Goal: Task Accomplishment & Management: Manage account settings

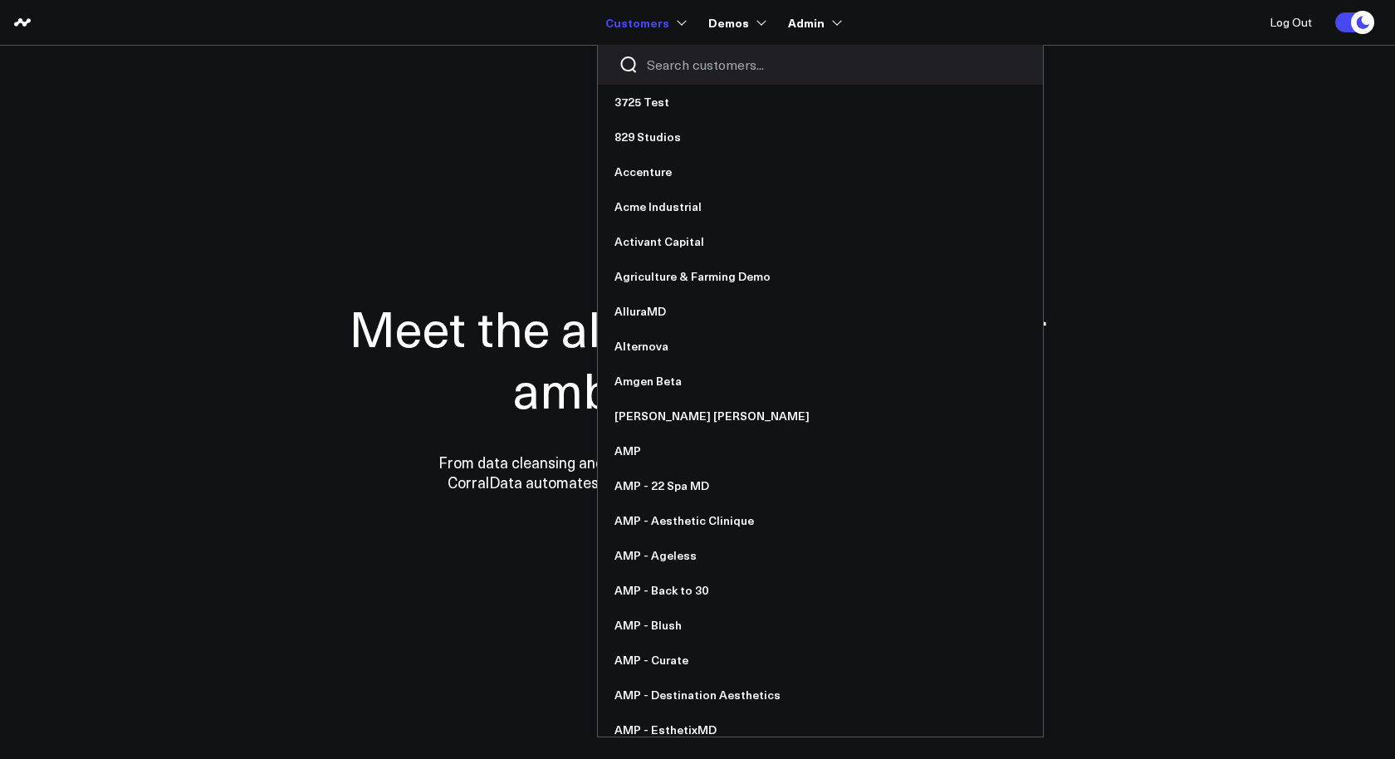
click at [693, 68] on input "Search customers input" at bounding box center [834, 65] width 375 height 18
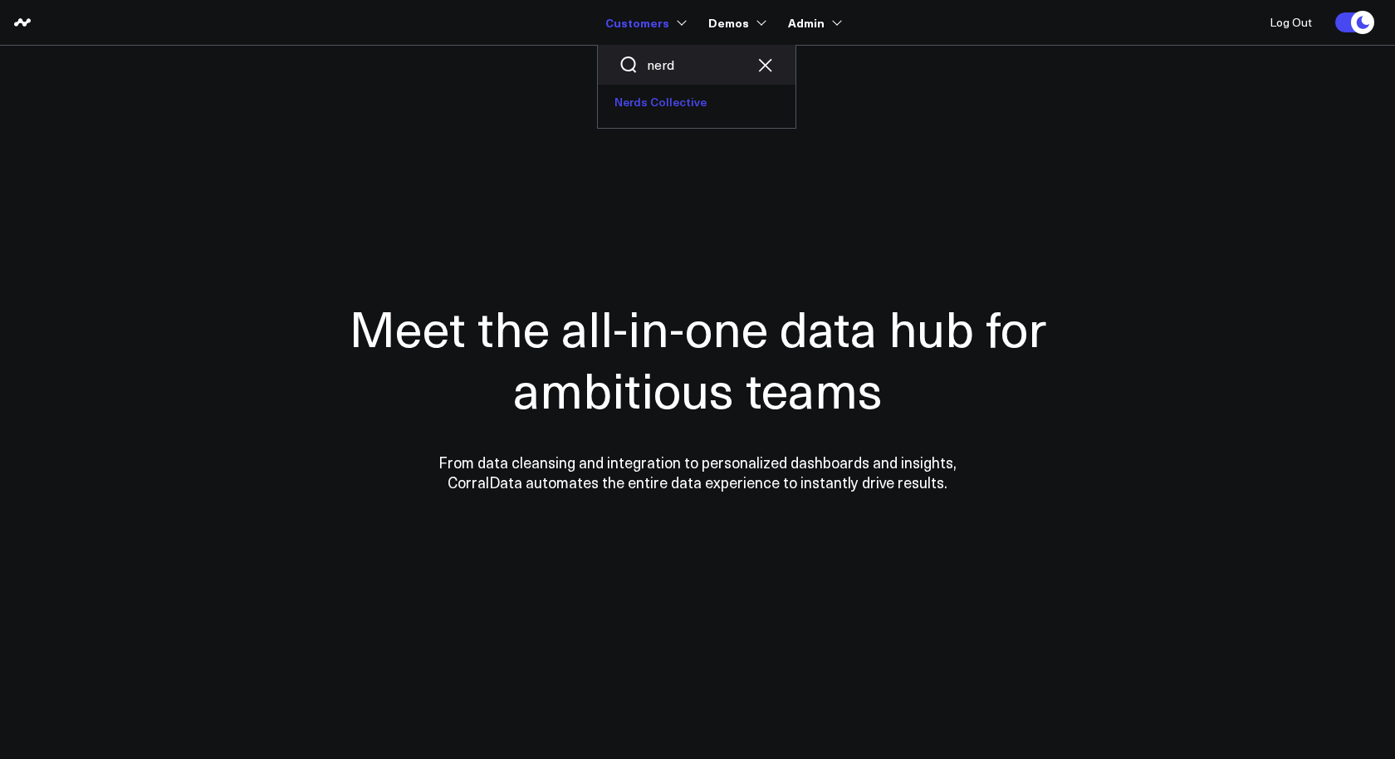
type input "nerd"
click at [684, 106] on link "Nerds Collective" at bounding box center [697, 102] width 198 height 35
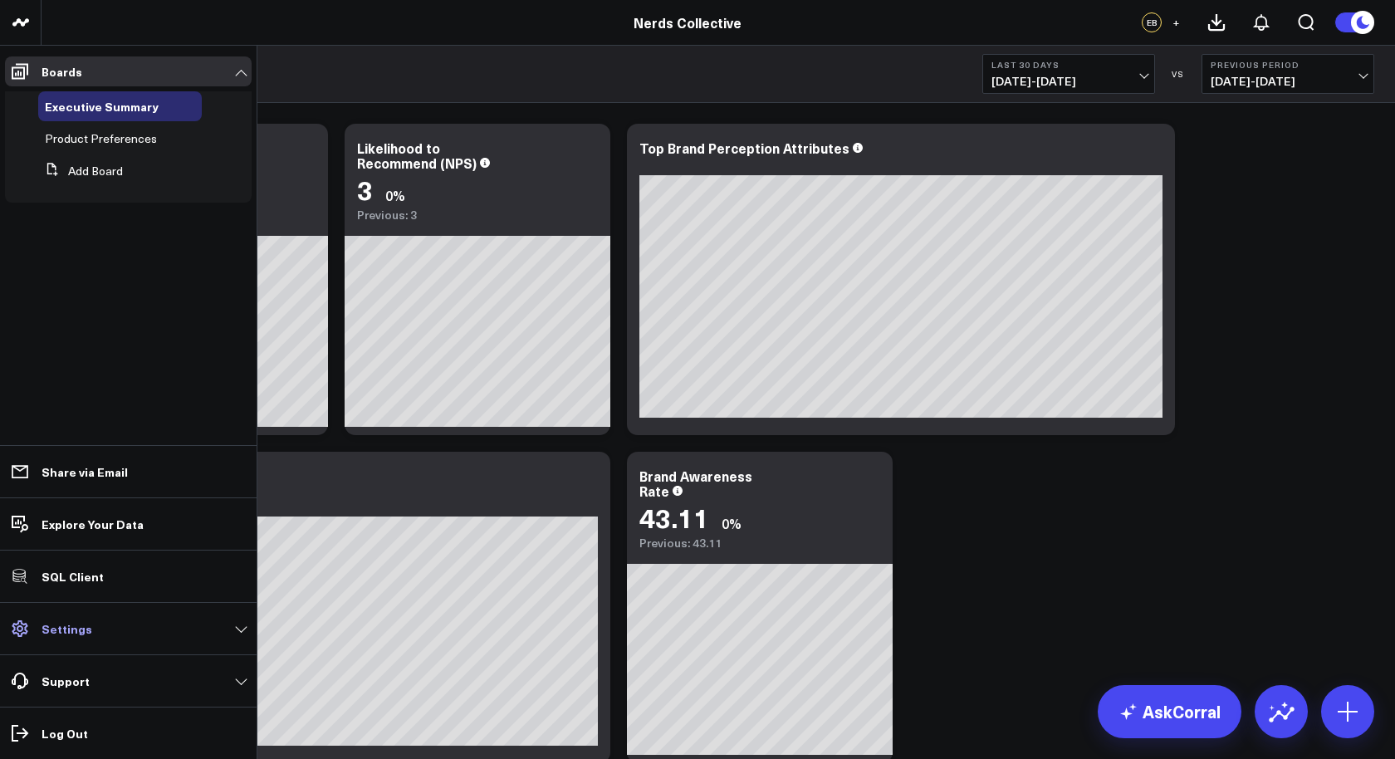
click at [75, 630] on p "Settings" at bounding box center [67, 628] width 51 height 13
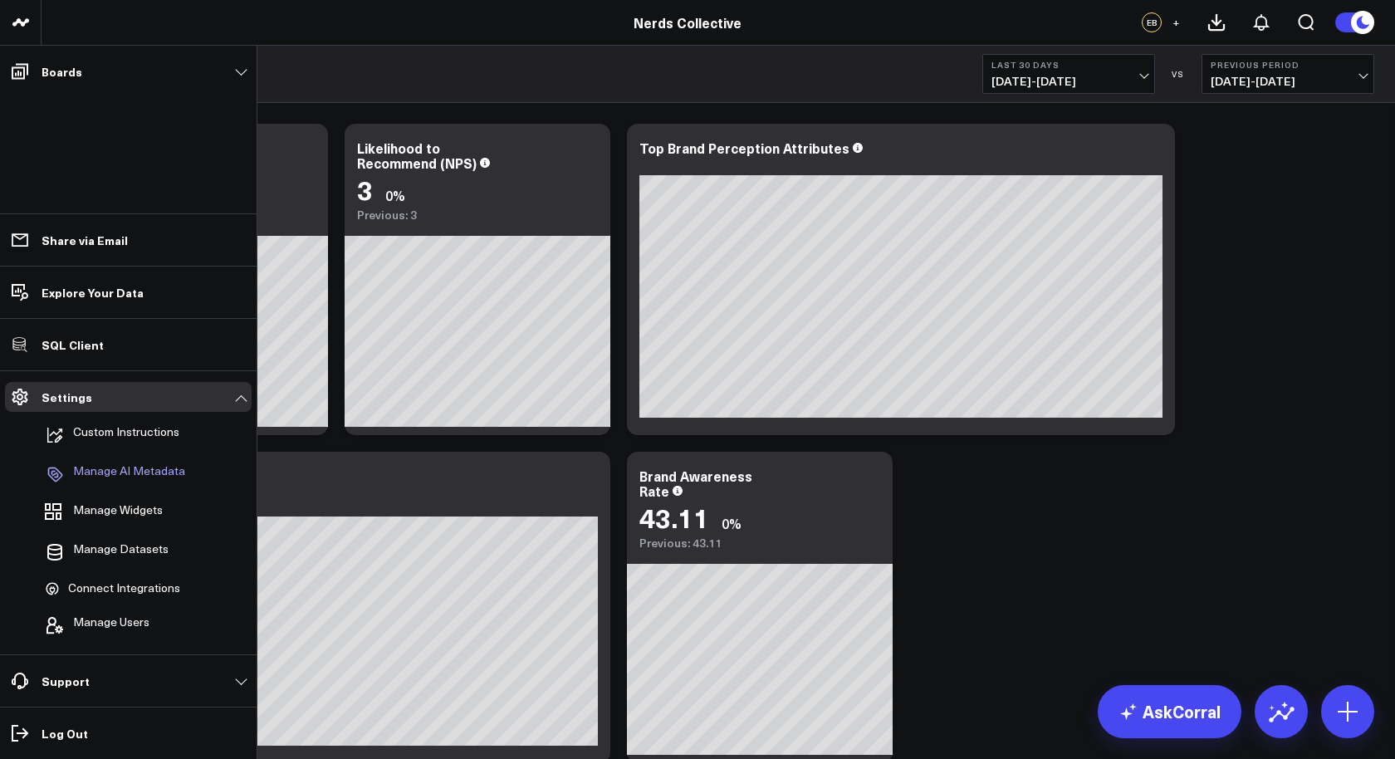
click at [148, 477] on p "Manage AI Metadata" at bounding box center [129, 474] width 112 height 20
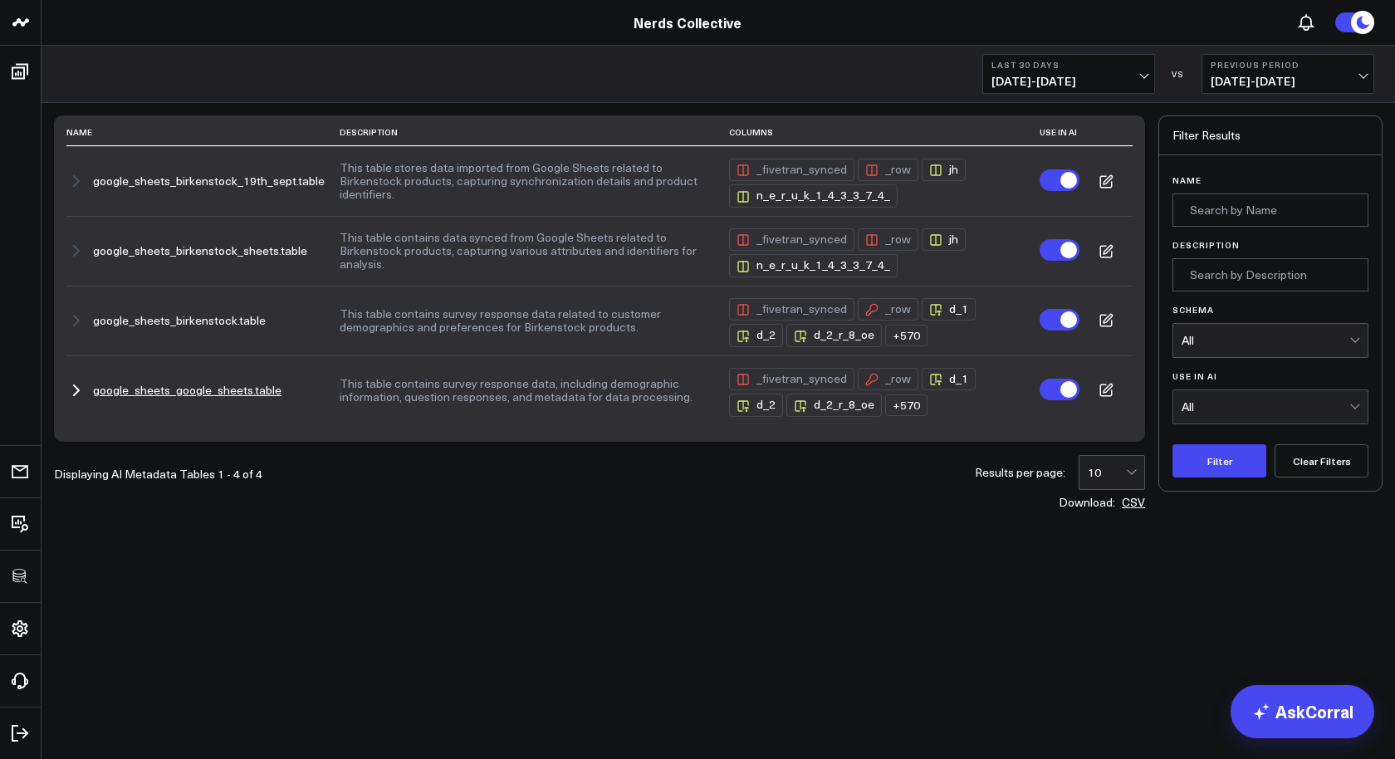
click at [79, 384] on icon "button" at bounding box center [76, 390] width 20 height 20
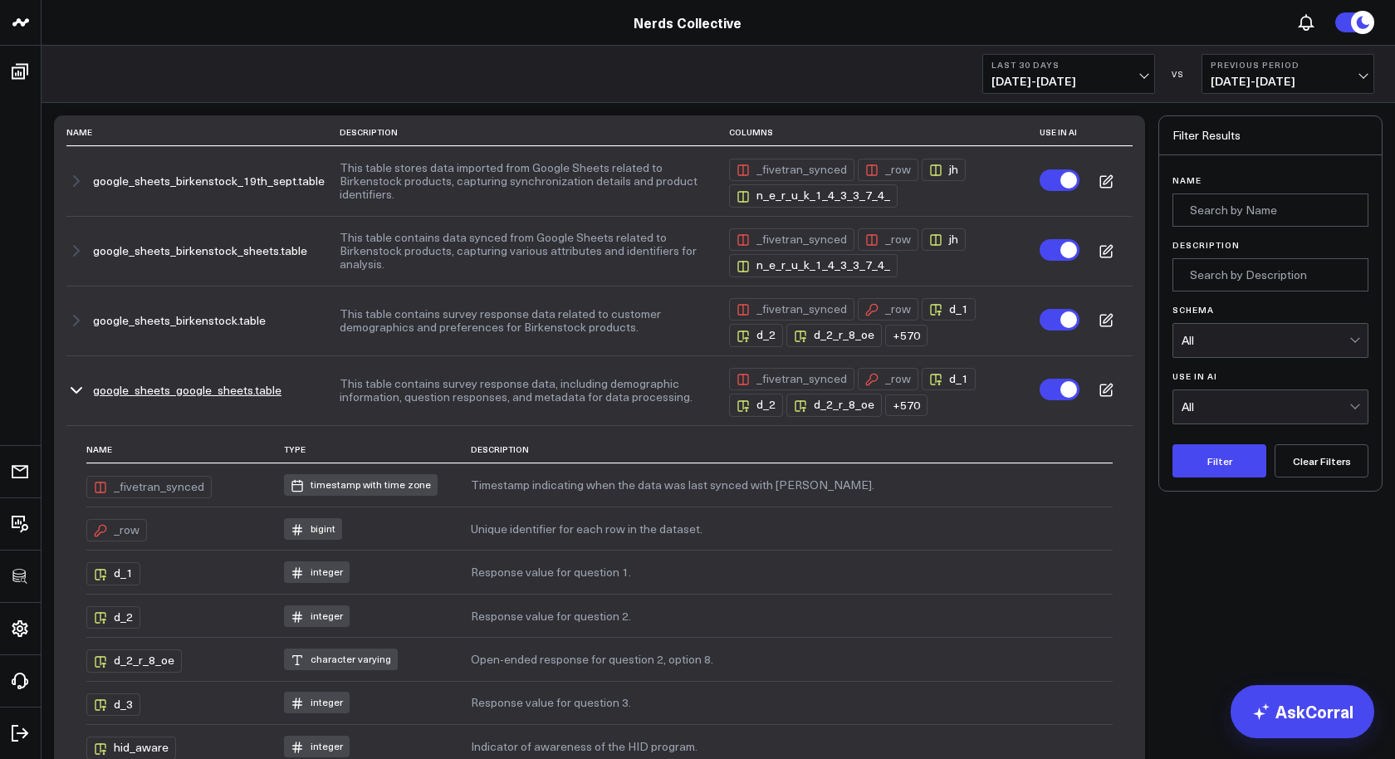
click at [79, 386] on icon "button" at bounding box center [76, 390] width 20 height 20
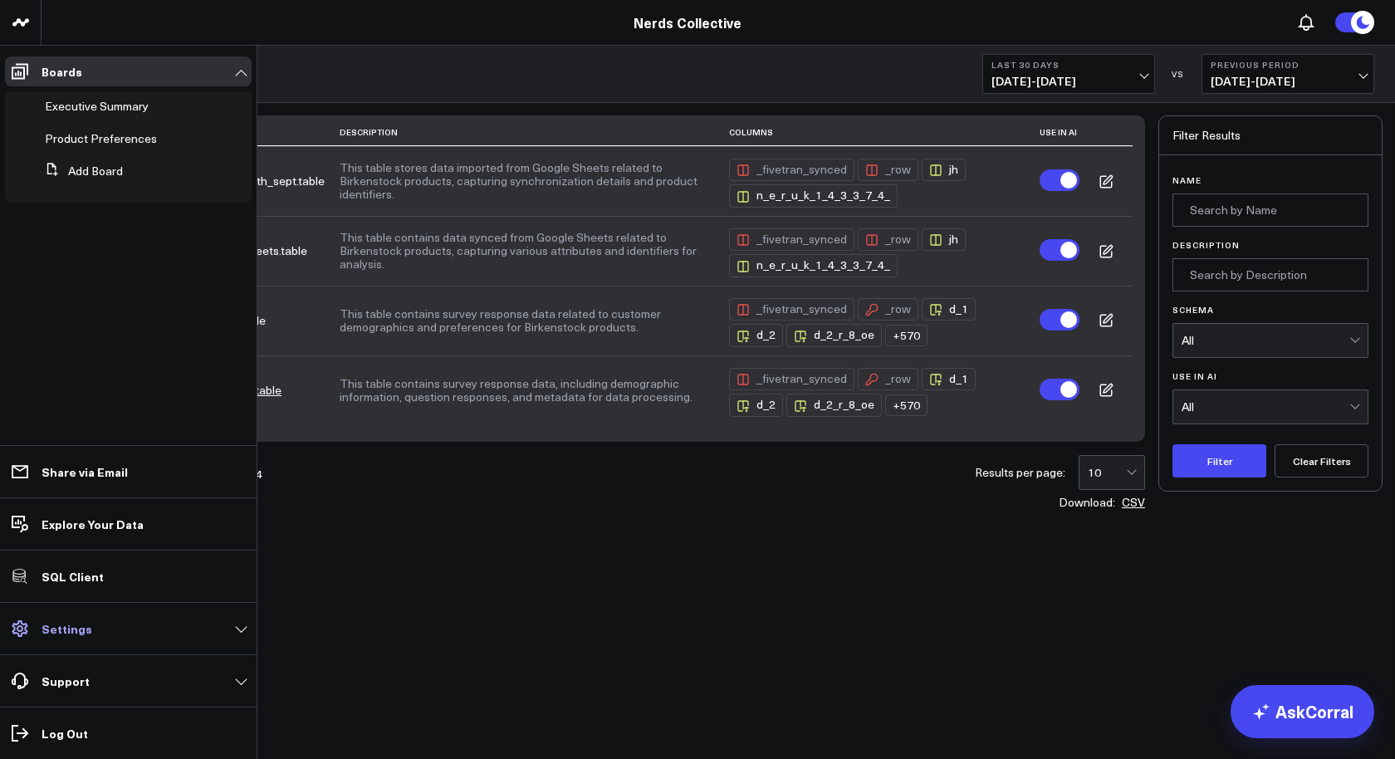
click at [82, 639] on link "Settings" at bounding box center [128, 629] width 247 height 30
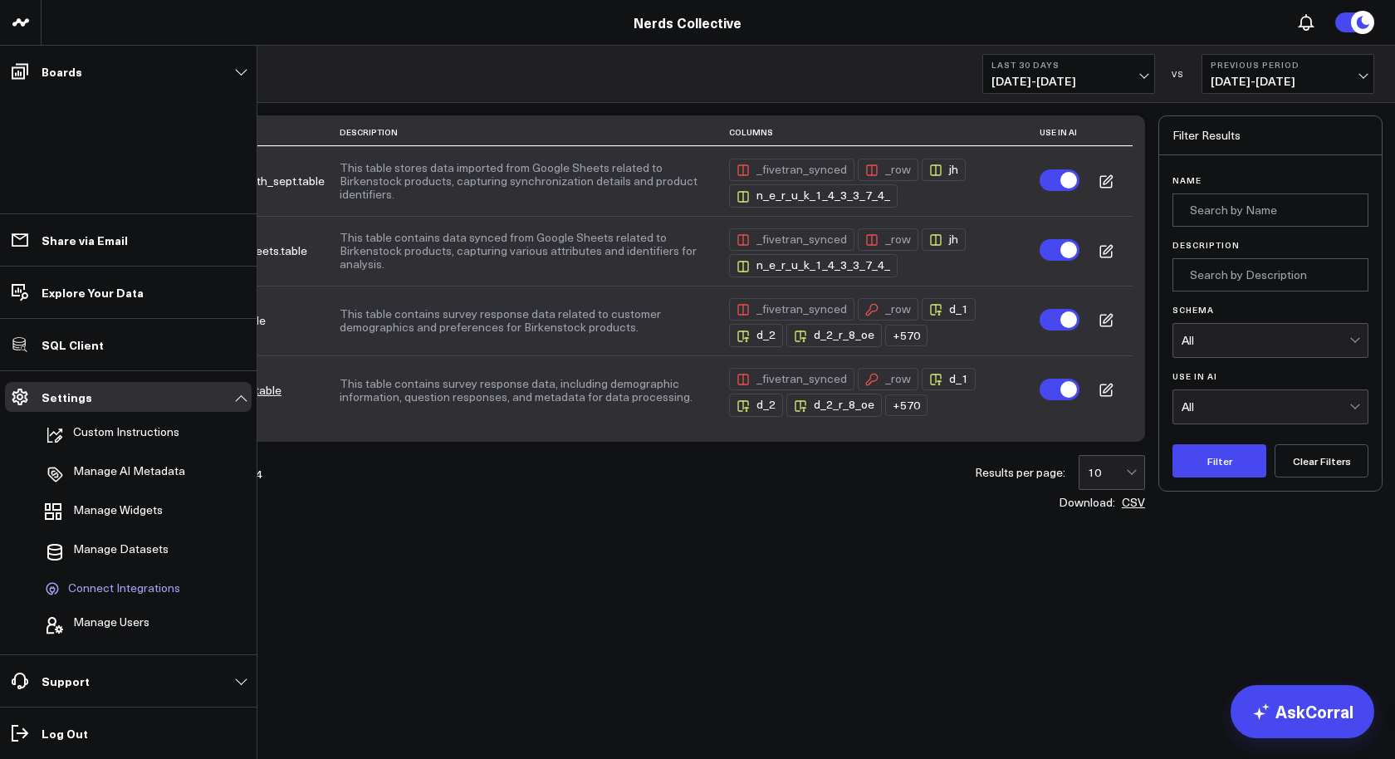
click at [134, 585] on span "Connect Integrations" at bounding box center [124, 588] width 112 height 15
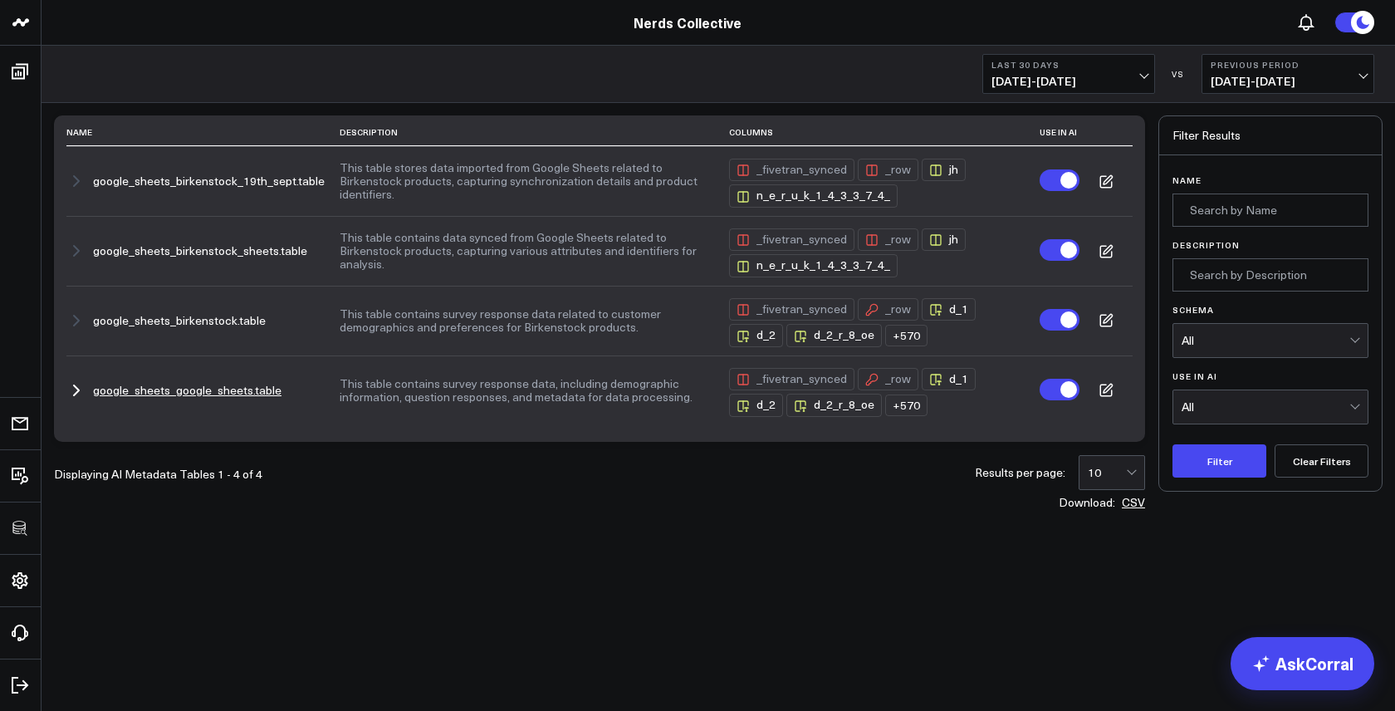
click at [516, 627] on body "3725 Test 829 Studios Accenture Acme Industrial Activant Capital Agriculture & …" at bounding box center [697, 355] width 1395 height 711
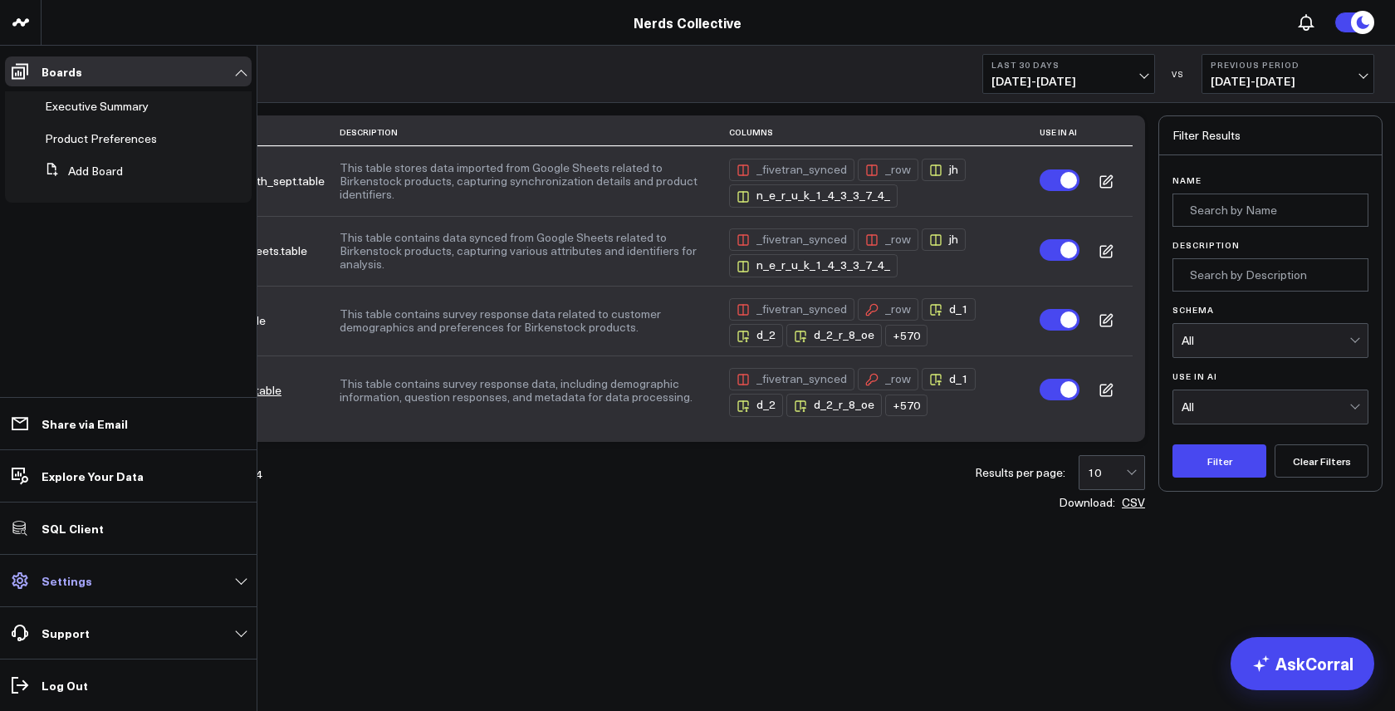
click at [72, 585] on p "Settings" at bounding box center [67, 580] width 51 height 13
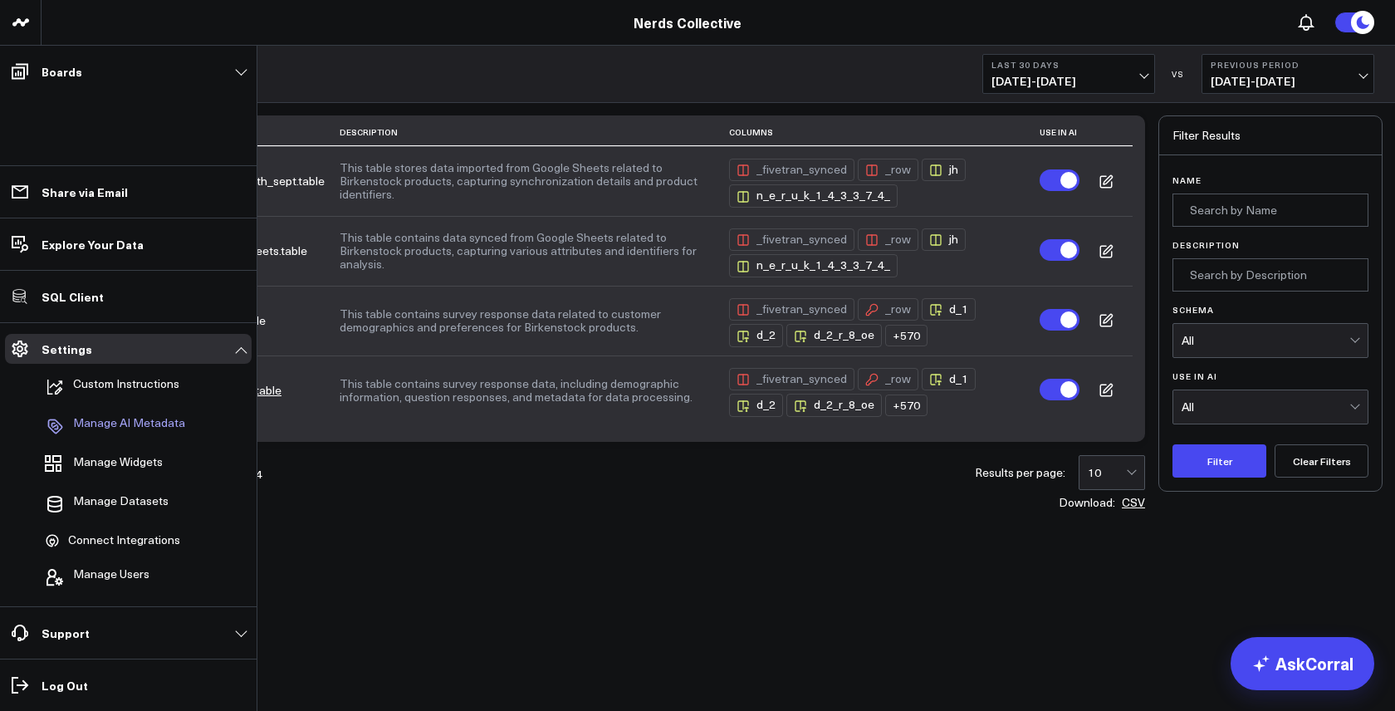
click at [135, 423] on p "Manage AI Metadata" at bounding box center [129, 426] width 112 height 20
